Goal: Information Seeking & Learning: Check status

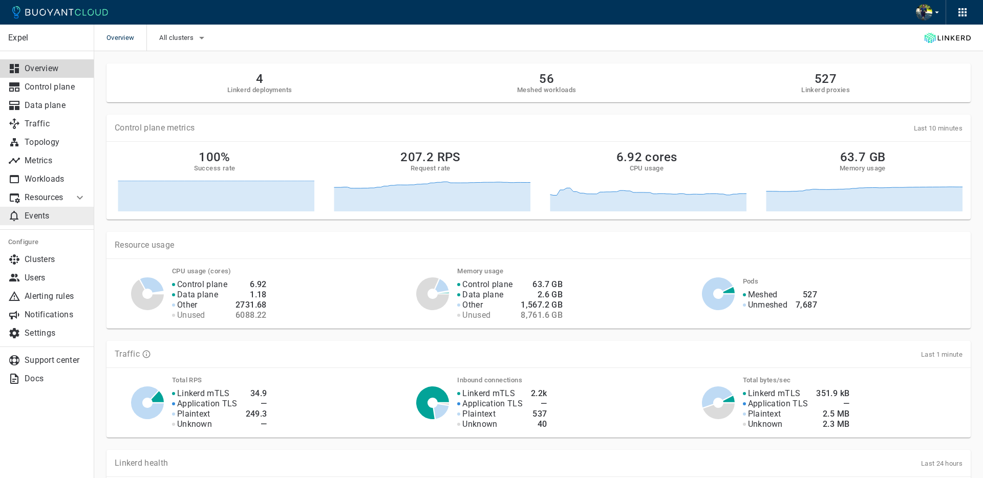
click at [40, 217] on p "Events" at bounding box center [55, 216] width 61 height 10
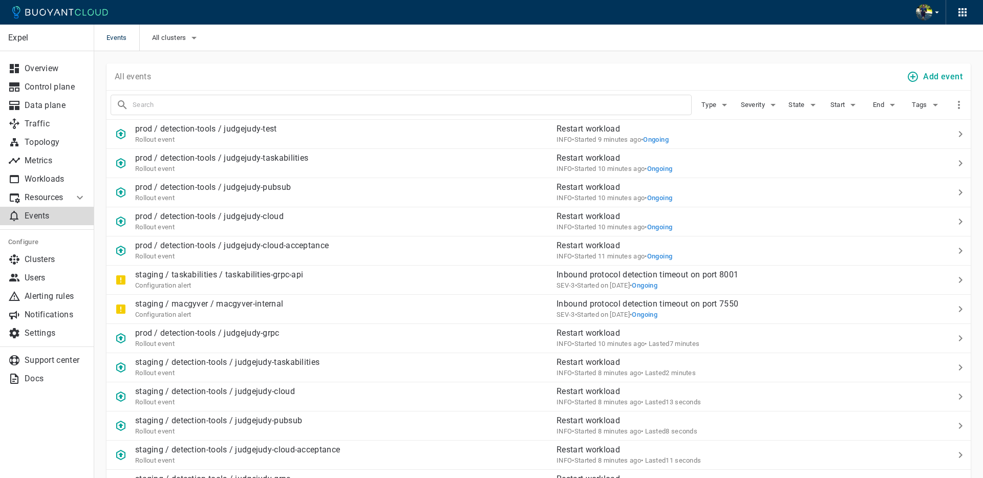
click at [786, 101] on div "State" at bounding box center [799, 101] width 41 height 24
click at [720, 105] on icon "button" at bounding box center [724, 105] width 12 height 12
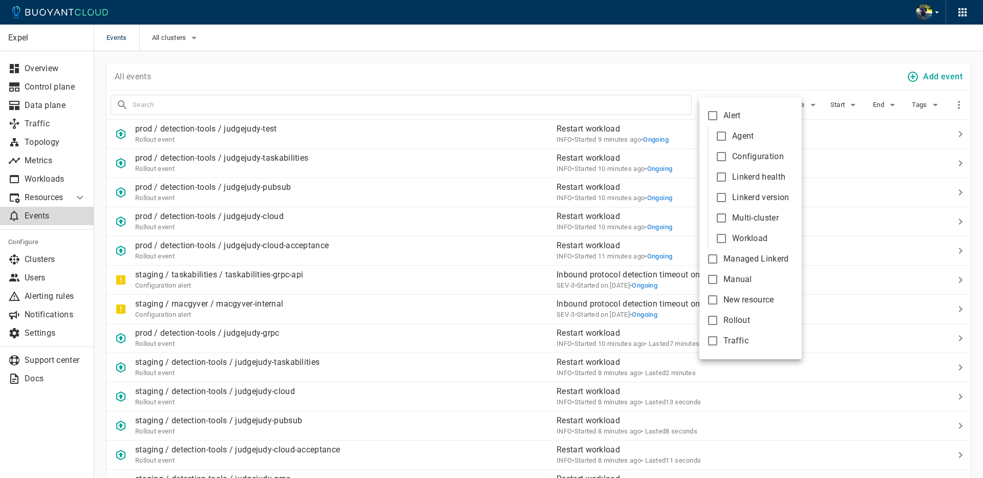
click at [520, 112] on div at bounding box center [491, 239] width 983 height 478
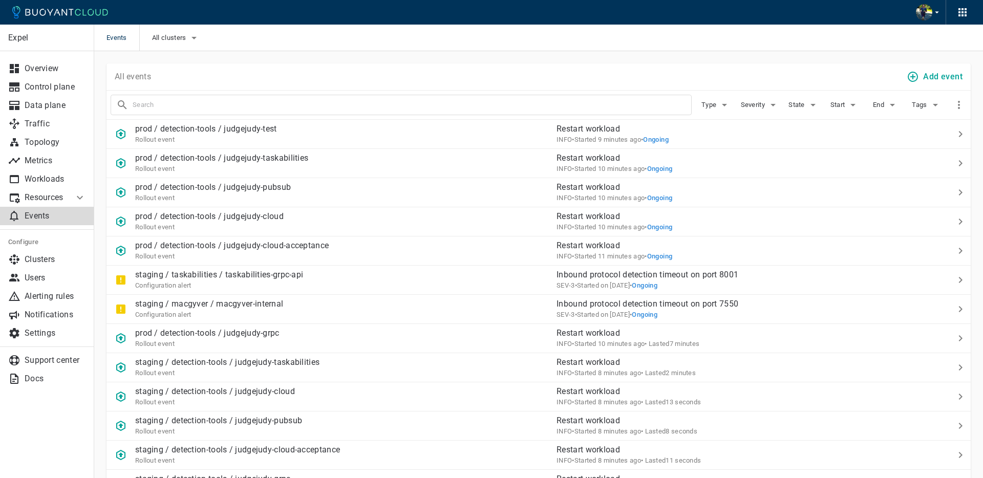
click at [511, 107] on div "Alert Agent Configuration Linkerd health Linkerd version Multi-cluster Workload…" at bounding box center [491, 239] width 983 height 478
click at [512, 107] on input "text" at bounding box center [412, 105] width 558 height 14
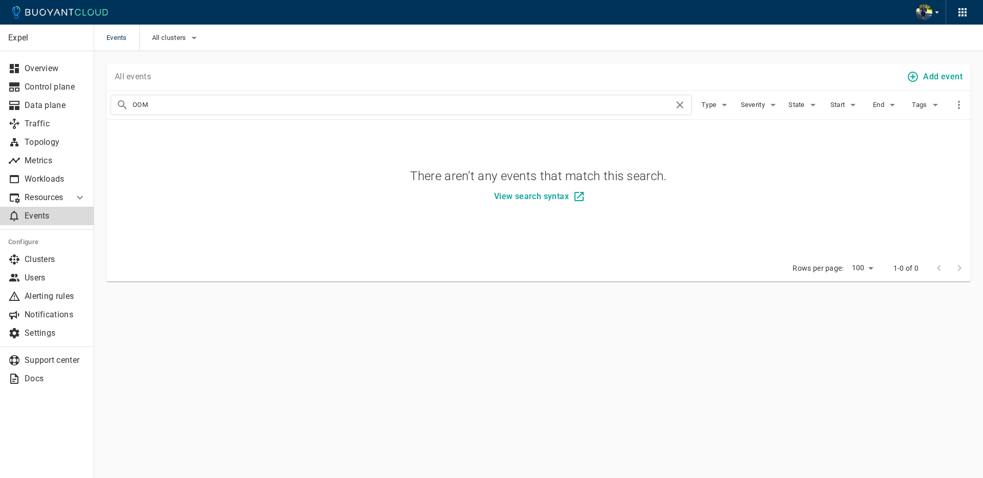
click at [508, 110] on input "OOM" at bounding box center [403, 105] width 541 height 14
type input "Memory"
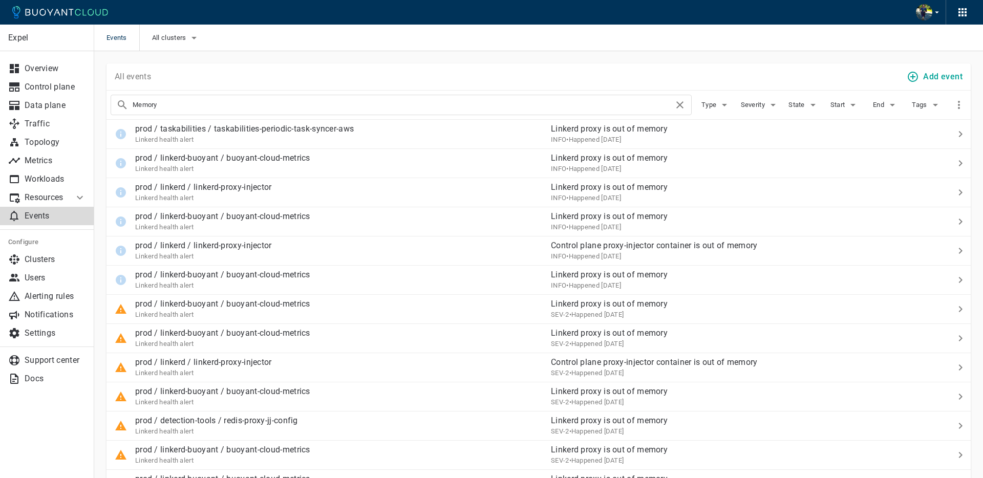
click at [676, 106] on icon at bounding box center [680, 105] width 12 height 12
